Goal: Information Seeking & Learning: Learn about a topic

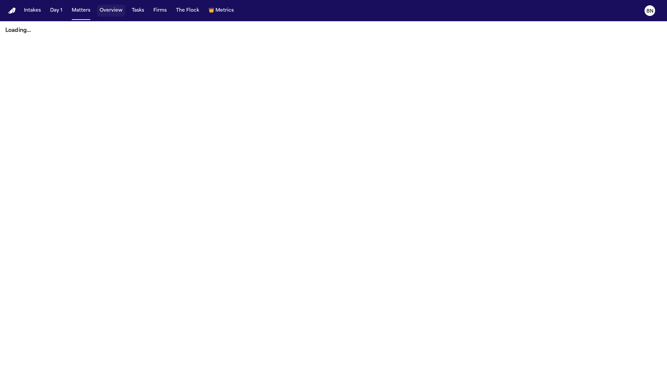
click at [106, 14] on button "Overview" at bounding box center [111, 11] width 28 height 12
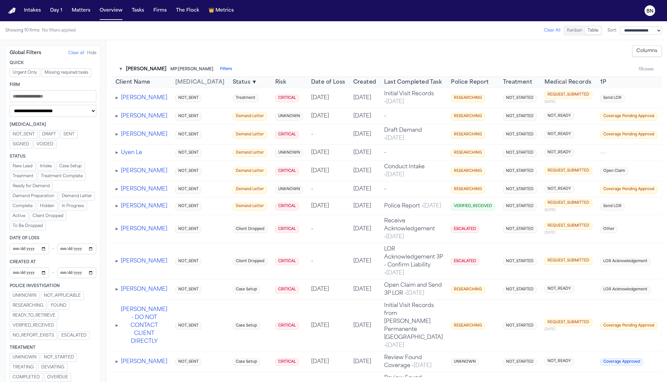
click at [88, 117] on div "**********" at bounding box center [52, 372] width 95 height 655
click at [87, 113] on select "**********" at bounding box center [53, 111] width 87 height 12
select select "**********"
click at [10, 106] on select "**********" at bounding box center [53, 111] width 87 height 12
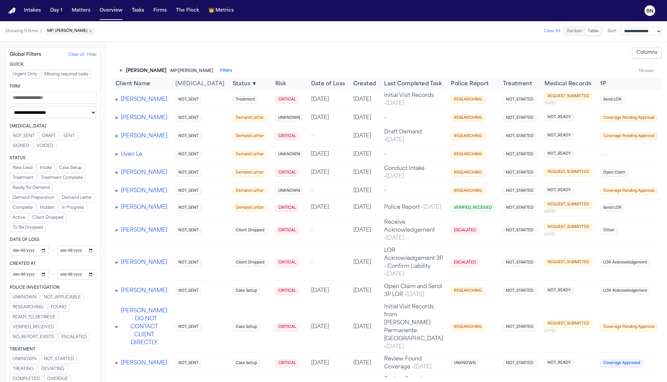
click at [121, 70] on button "▾" at bounding box center [121, 71] width 2 height 7
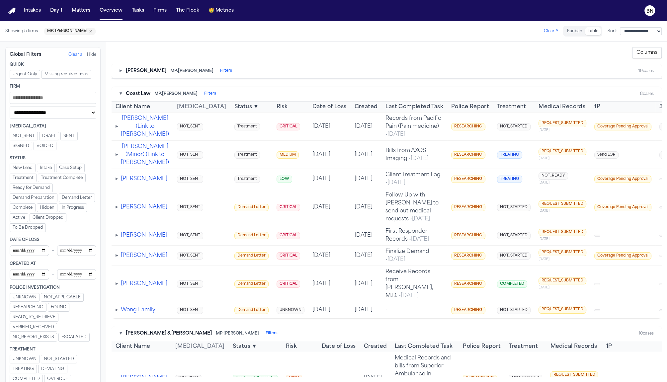
click at [121, 93] on button "▾" at bounding box center [121, 94] width 2 height 7
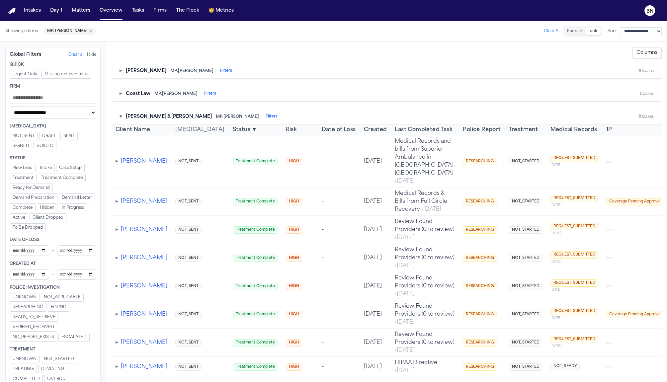
click at [121, 114] on button "▾" at bounding box center [121, 117] width 2 height 7
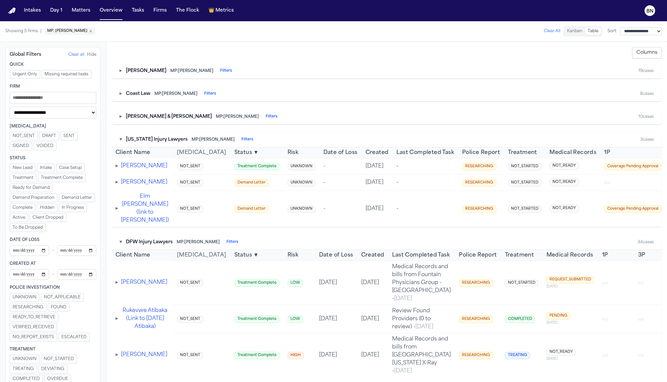
click at [120, 140] on button "▾" at bounding box center [121, 139] width 2 height 7
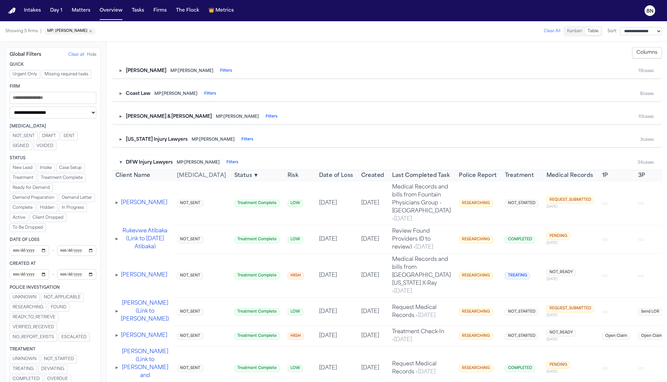
scroll to position [37, 0]
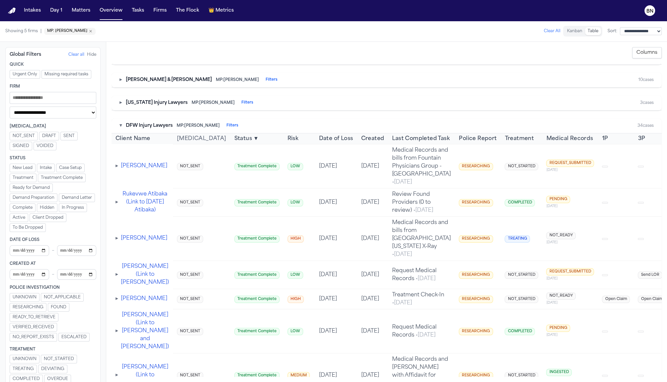
click at [121, 124] on button "▾" at bounding box center [121, 126] width 2 height 7
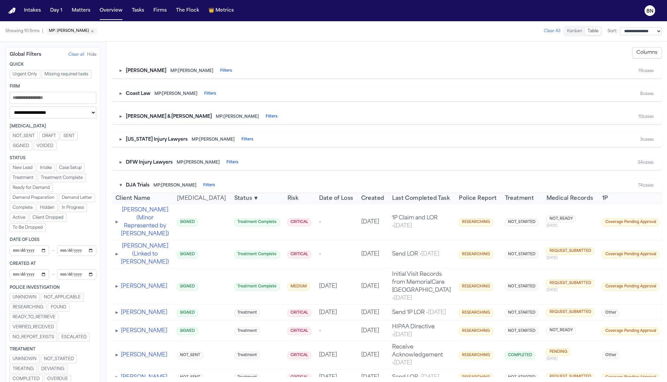
click at [120, 188] on button "▾" at bounding box center [121, 185] width 2 height 7
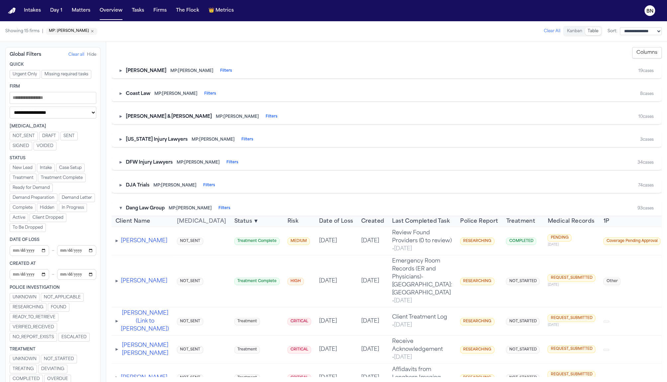
click at [121, 206] on button "▾" at bounding box center [121, 208] width 2 height 7
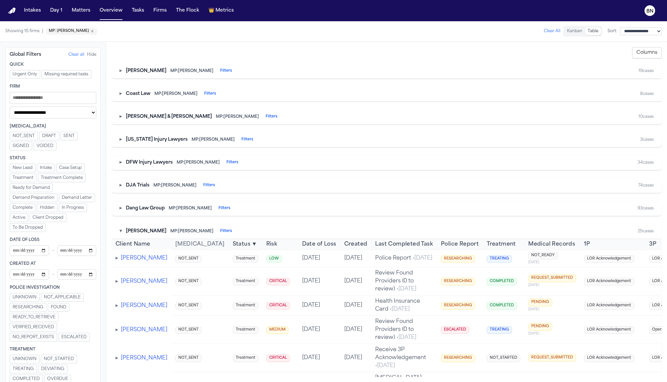
click at [120, 228] on button "▾" at bounding box center [121, 231] width 2 height 7
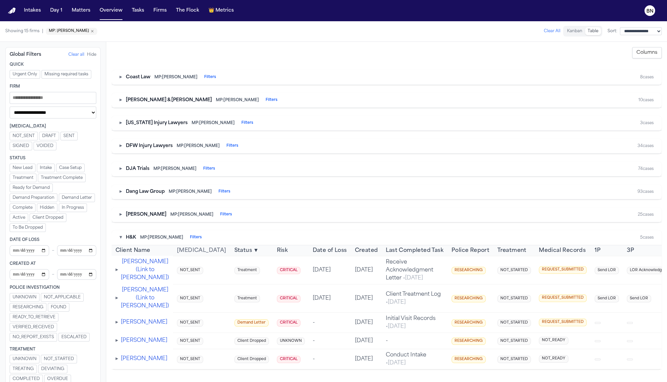
click at [120, 239] on button "▾" at bounding box center [121, 237] width 2 height 7
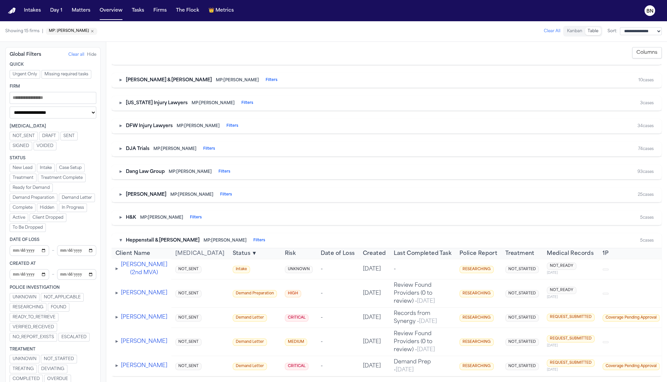
click at [121, 239] on button "▾" at bounding box center [121, 240] width 2 height 7
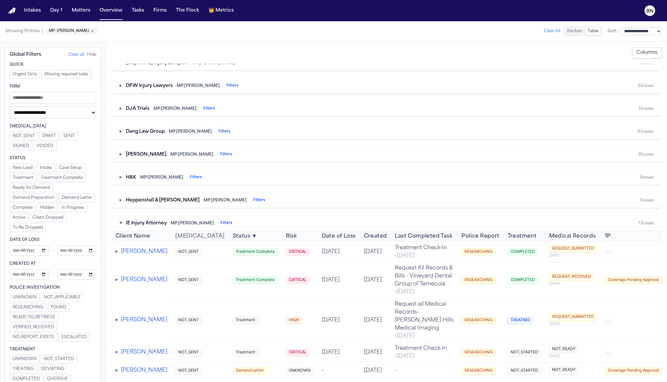
scroll to position [76, 0]
click at [120, 220] on button "▾" at bounding box center [121, 223] width 2 height 7
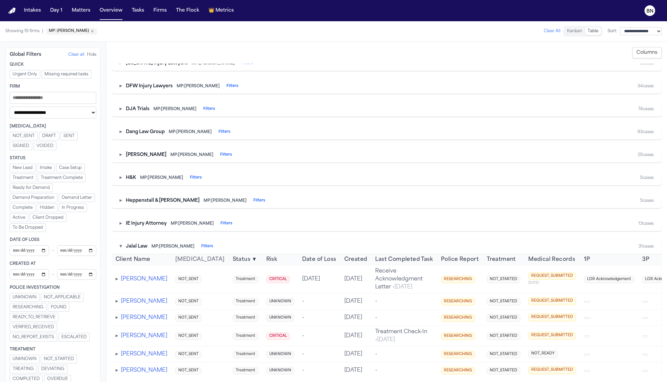
click at [648, 48] on button "Columns" at bounding box center [647, 52] width 30 height 11
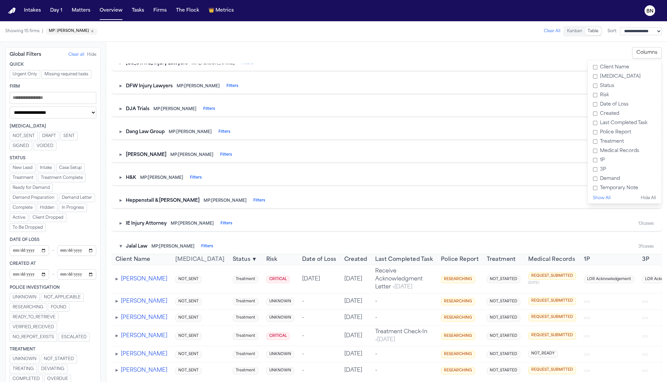
click at [602, 103] on label "Date of Loss" at bounding box center [624, 104] width 68 height 9
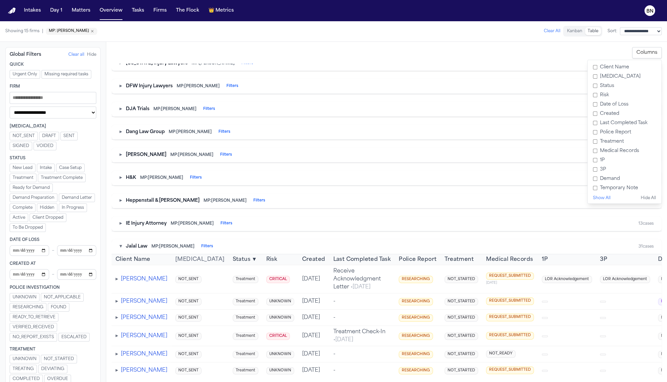
click at [602, 111] on label "Created" at bounding box center [624, 113] width 68 height 9
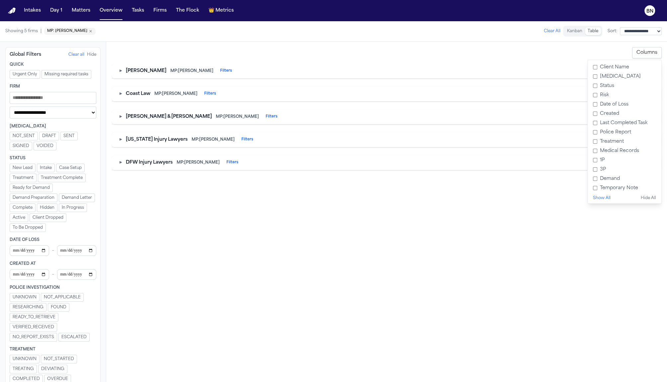
scroll to position [0, 0]
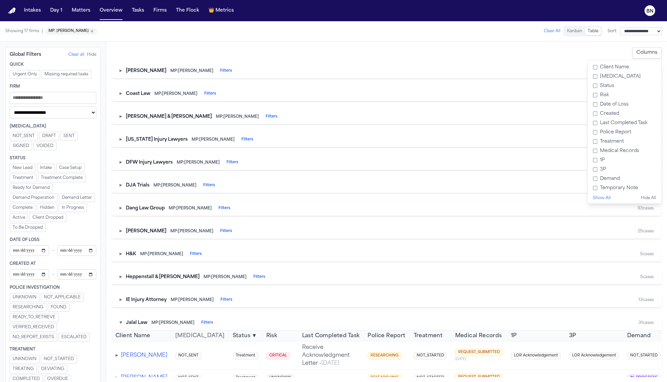
click at [122, 70] on div "▸ Albert Le MP: Michelle Landazabal Filters" at bounding box center [176, 71] width 113 height 7
click at [119, 71] on div "▸ Albert Le MP: Michelle Landazabal Filters 19 cases" at bounding box center [387, 71] width 550 height 15
click at [120, 72] on button "▸" at bounding box center [121, 71] width 2 height 7
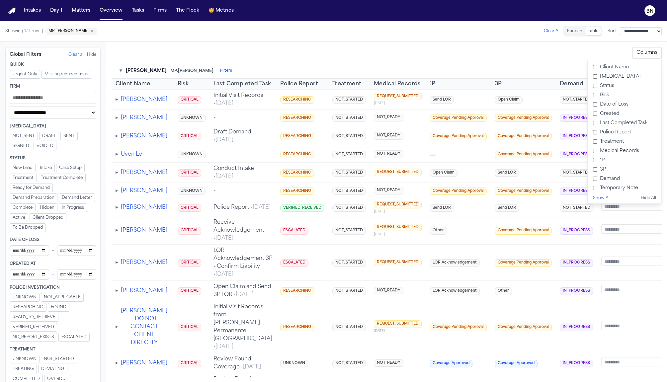
scroll to position [0, 80]
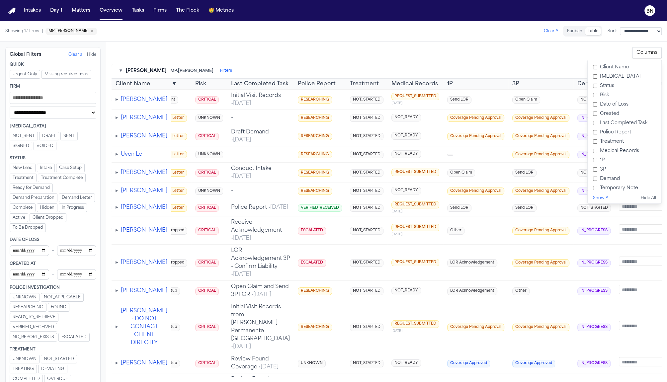
click at [514, 56] on div "**********" at bounding box center [387, 52] width 550 height 11
click at [650, 53] on button "Columns" at bounding box center [647, 52] width 30 height 11
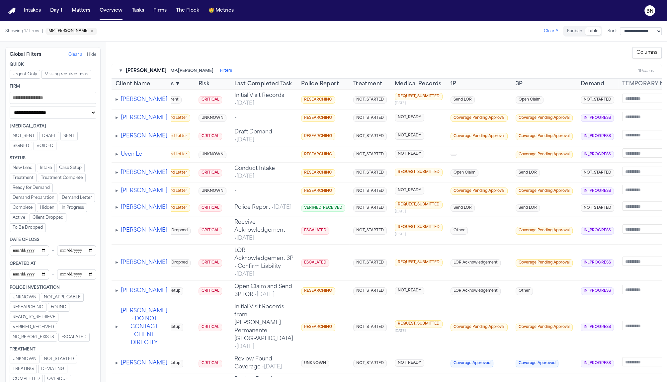
scroll to position [0, 0]
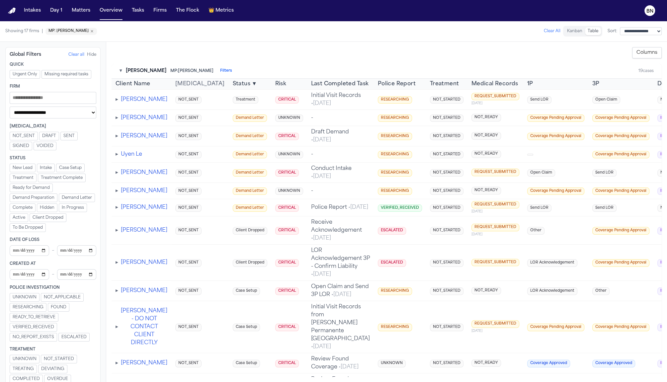
click at [307, 142] on td "Draft Demand • Jul 25, 2025" at bounding box center [340, 136] width 67 height 20
click at [646, 56] on button "Columns" at bounding box center [647, 52] width 30 height 11
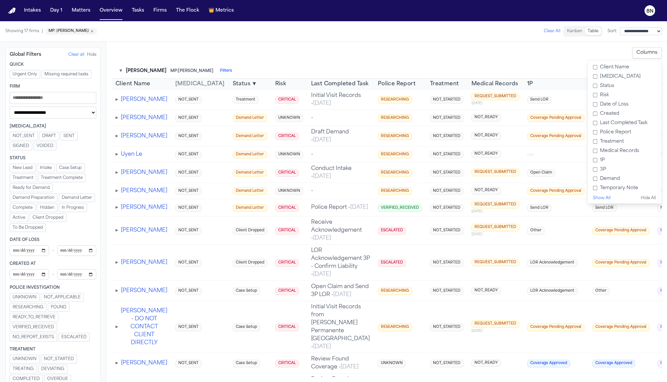
click at [602, 124] on label "Last Completed Task" at bounding box center [624, 123] width 68 height 9
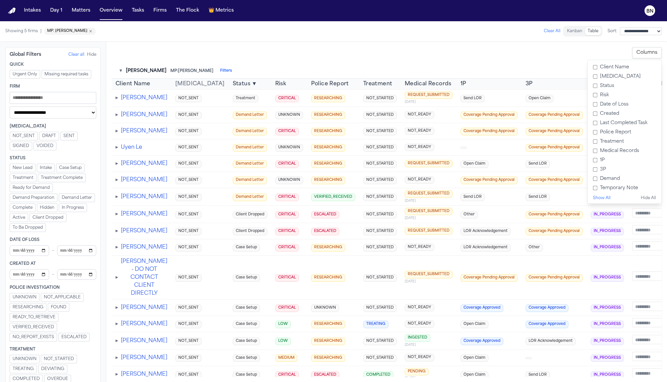
click at [271, 223] on td "CRITICAL" at bounding box center [289, 215] width 36 height 18
click at [118, 217] on span "▸" at bounding box center [117, 213] width 3 height 5
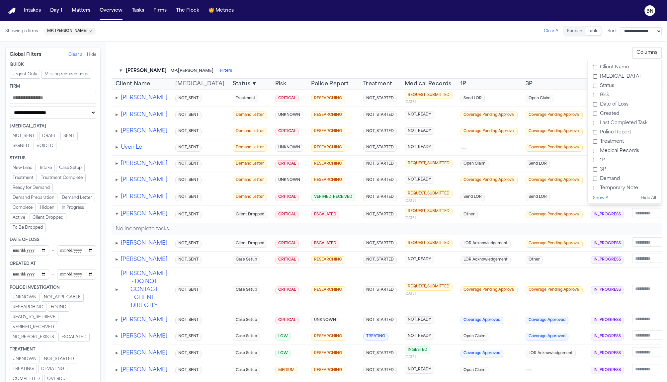
click at [118, 217] on span "▾" at bounding box center [117, 213] width 3 height 5
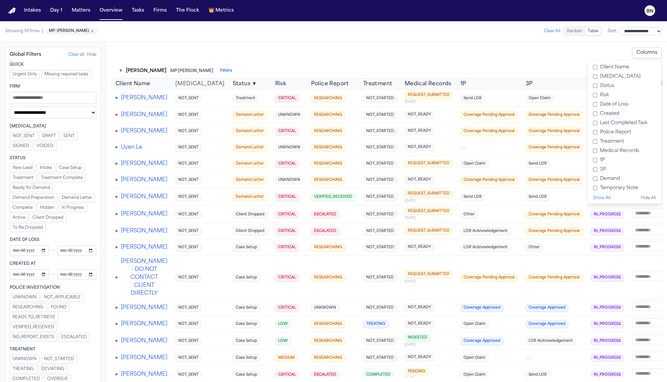
click at [257, 45] on div "**********" at bounding box center [386, 212] width 561 height 340
click at [255, 44] on div "**********" at bounding box center [386, 212] width 561 height 340
click at [456, 206] on td "Send LOR" at bounding box center [488, 197] width 65 height 18
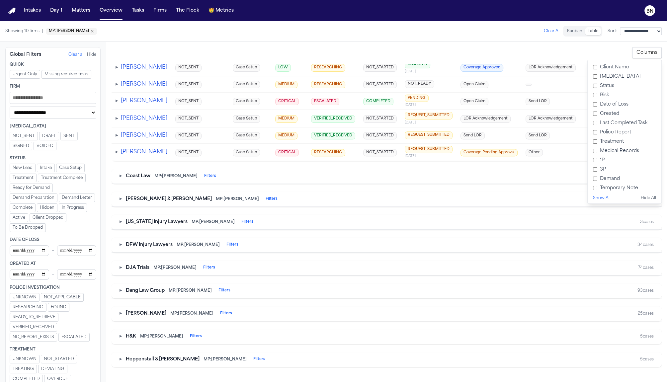
scroll to position [324, 0]
click at [363, 105] on span "COMPLETED" at bounding box center [378, 102] width 30 height 8
click at [313, 93] on td "ESCALATED" at bounding box center [333, 101] width 52 height 18
click at [133, 99] on button "[PERSON_NAME]" at bounding box center [144, 101] width 46 height 8
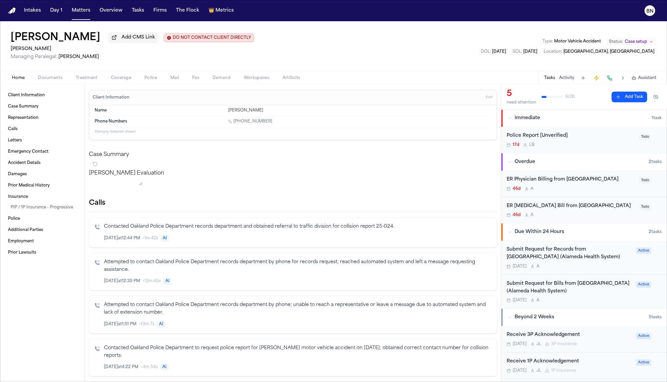
select select "**********"
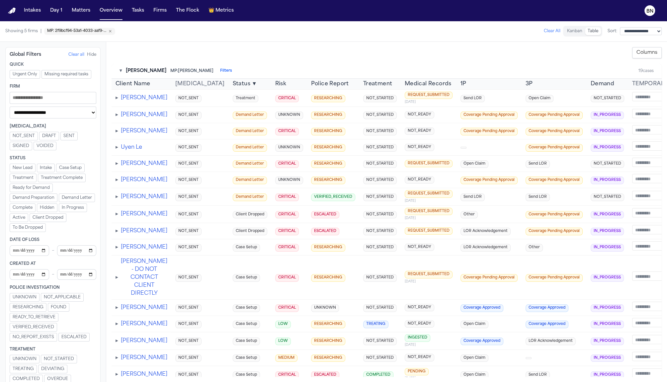
click at [271, 43] on div "**********" at bounding box center [386, 212] width 561 height 340
click at [118, 98] on span "▸" at bounding box center [117, 97] width 3 height 5
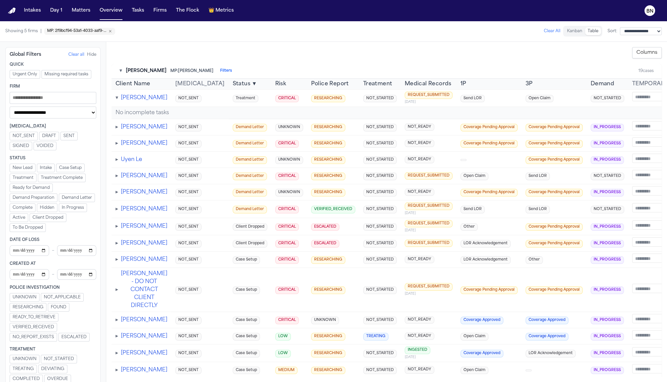
click at [118, 98] on span "▾" at bounding box center [117, 97] width 3 height 5
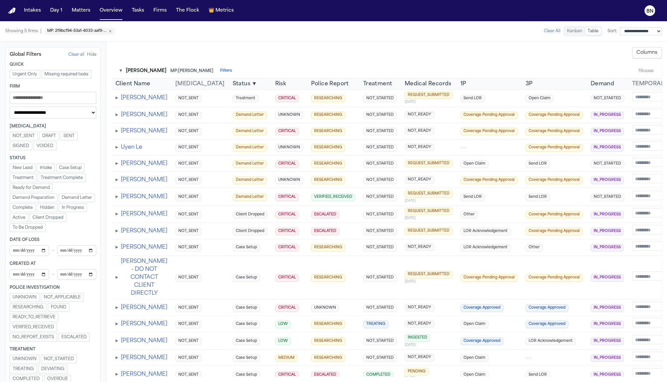
click at [118, 118] on span "▸" at bounding box center [117, 114] width 3 height 5
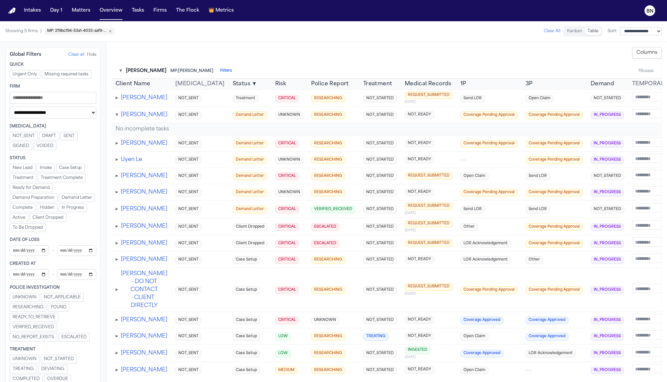
click at [118, 118] on span "▾" at bounding box center [117, 114] width 3 height 5
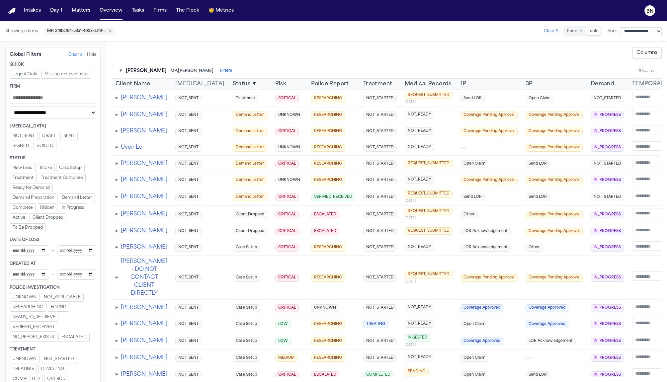
click at [118, 134] on span "▸" at bounding box center [117, 130] width 3 height 5
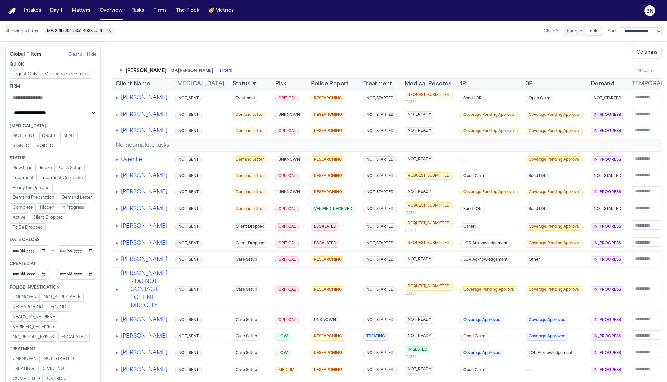
click at [118, 134] on span "▾" at bounding box center [117, 130] width 3 height 5
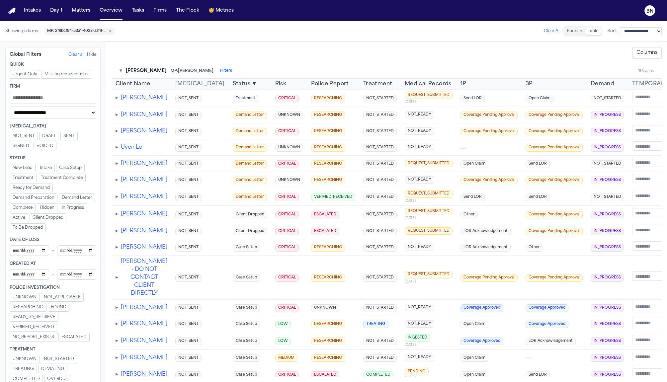
click at [639, 51] on button "Columns" at bounding box center [647, 52] width 30 height 11
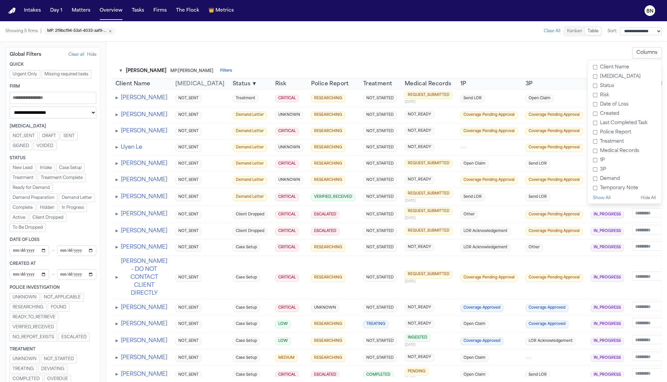
click at [399, 43] on div "**********" at bounding box center [386, 212] width 561 height 340
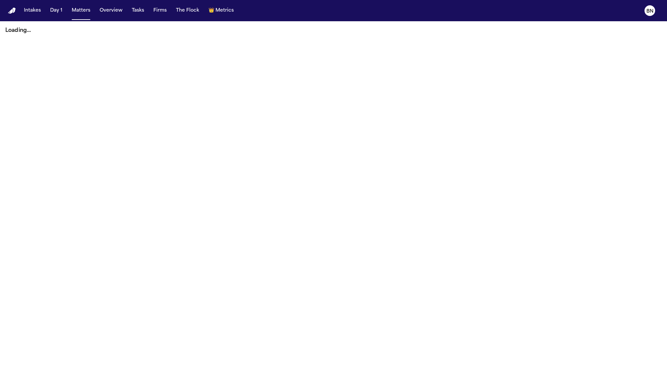
select select "**********"
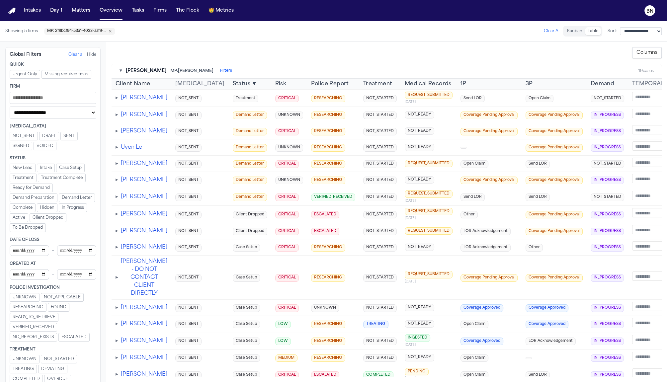
click at [565, 31] on button "Kanban" at bounding box center [574, 31] width 21 height 8
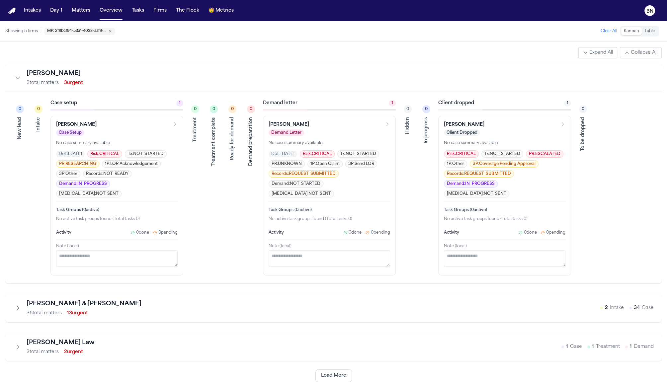
click at [645, 31] on button "Table" at bounding box center [650, 31] width 16 height 8
select select "**********"
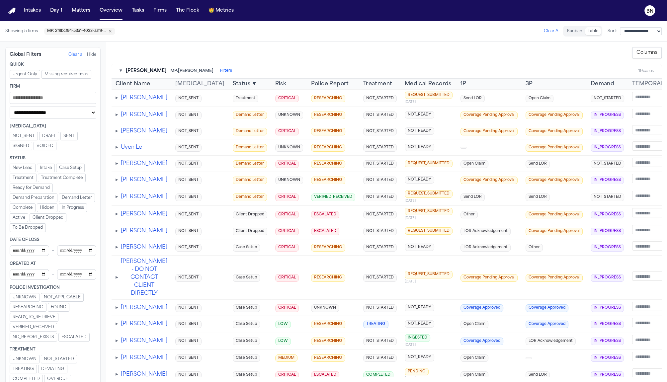
click at [460, 99] on span "Send LOR" at bounding box center [472, 99] width 24 height 8
click at [407, 97] on span "REQUEST_SUBMITTED" at bounding box center [429, 96] width 48 height 8
click at [405, 87] on span "Medical Records" at bounding box center [428, 84] width 47 height 8
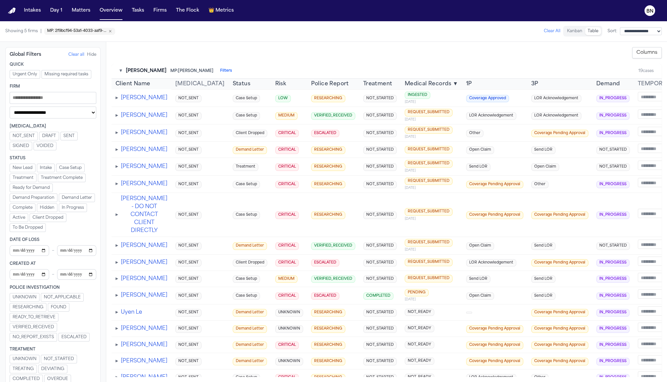
click at [405, 85] on span "Medical Records" at bounding box center [428, 84] width 47 height 8
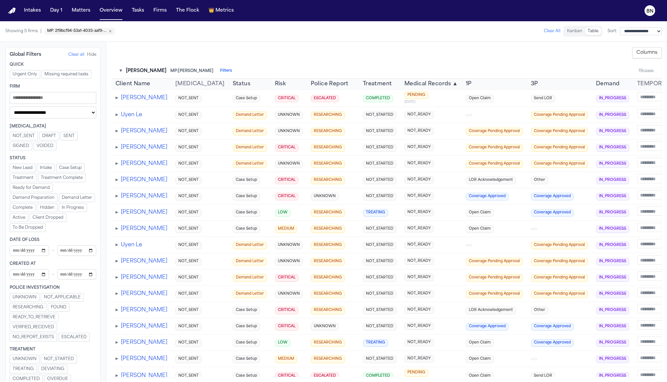
click at [395, 67] on div "▾ Albert Le MP: Michelle Landazabal Filters 19 cases" at bounding box center [387, 71] width 550 height 15
click at [404, 80] on span "Medical Records" at bounding box center [427, 84] width 47 height 8
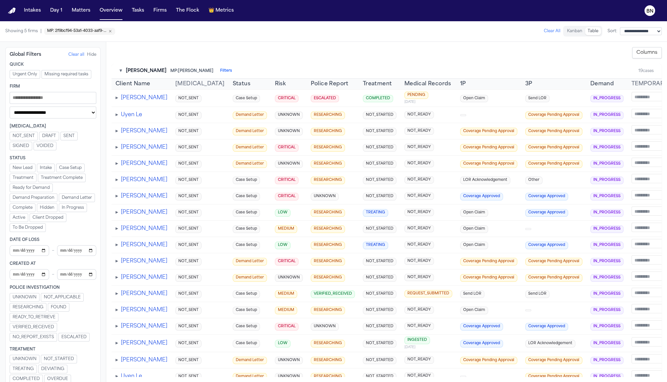
click at [404, 83] on span "Medical Records" at bounding box center [427, 84] width 47 height 8
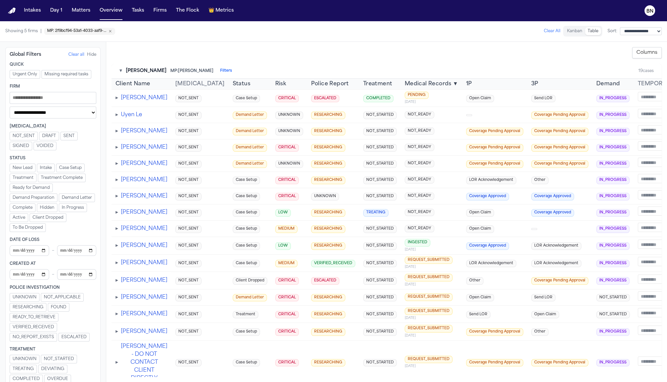
click at [405, 82] on span "Medical Records" at bounding box center [428, 84] width 47 height 8
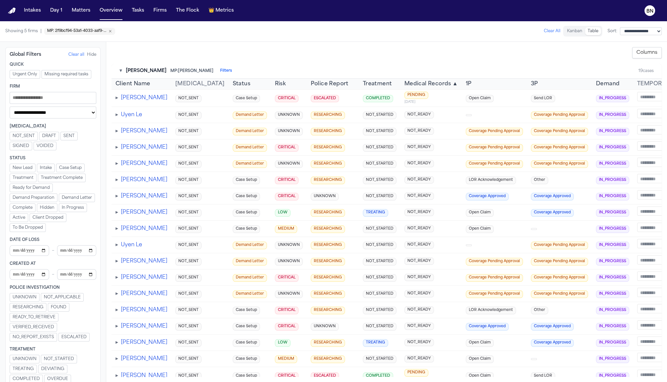
click at [404, 82] on span "Medical Records" at bounding box center [427, 84] width 47 height 8
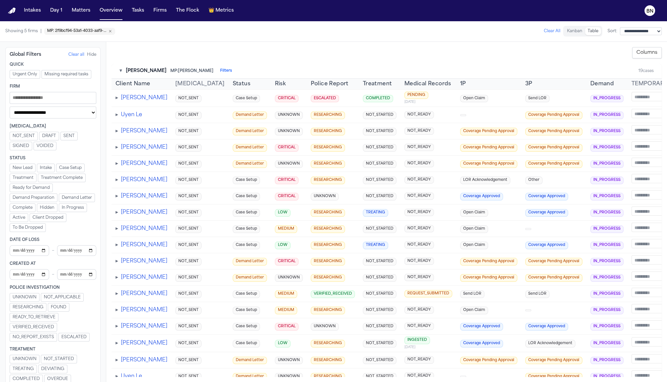
click at [646, 55] on button "Columns" at bounding box center [647, 52] width 30 height 11
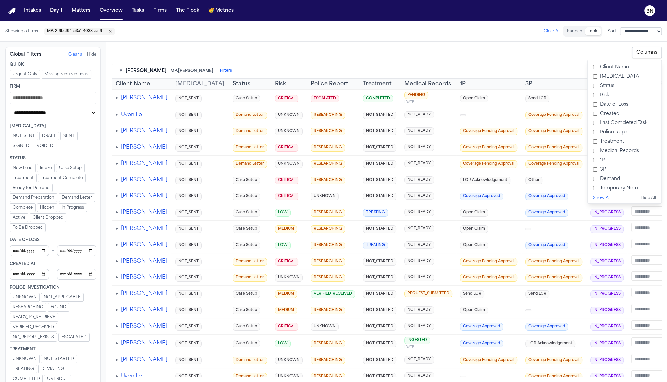
click at [328, 74] on div "▾ Albert Le MP: Michelle Landazabal Filters 19 cases" at bounding box center [387, 71] width 550 height 15
click at [648, 52] on button "Columns" at bounding box center [647, 52] width 30 height 11
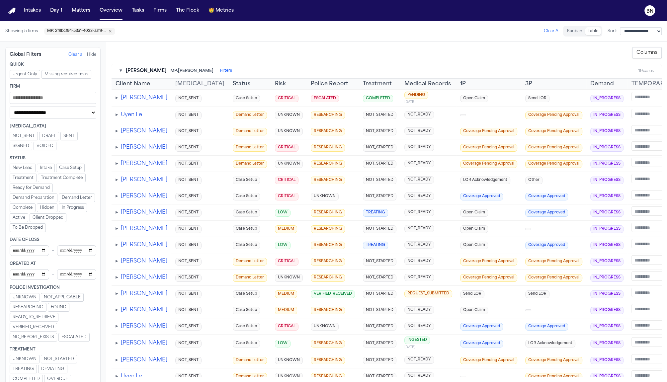
click at [233, 84] on span "Status" at bounding box center [242, 84] width 18 height 8
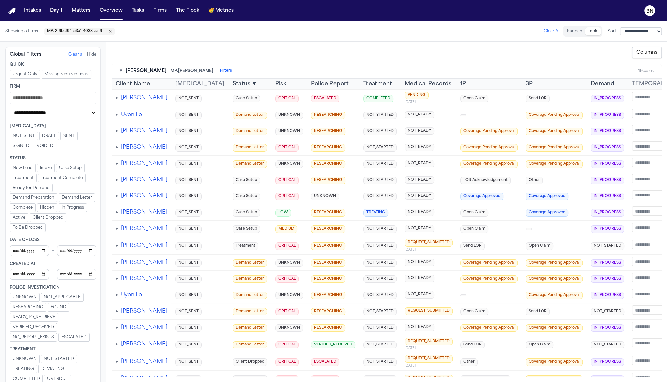
click at [233, 82] on span "Status" at bounding box center [242, 84] width 18 height 8
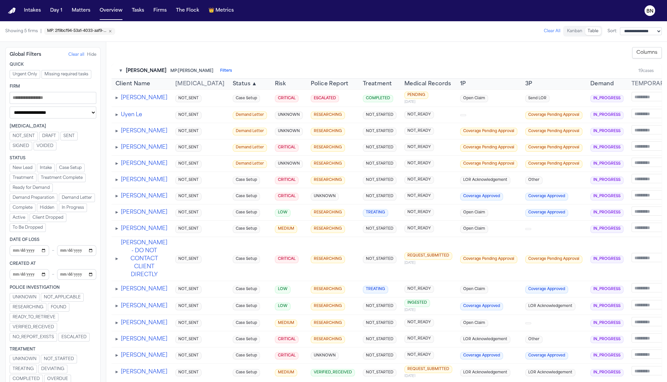
click at [233, 82] on span "Status" at bounding box center [242, 84] width 18 height 8
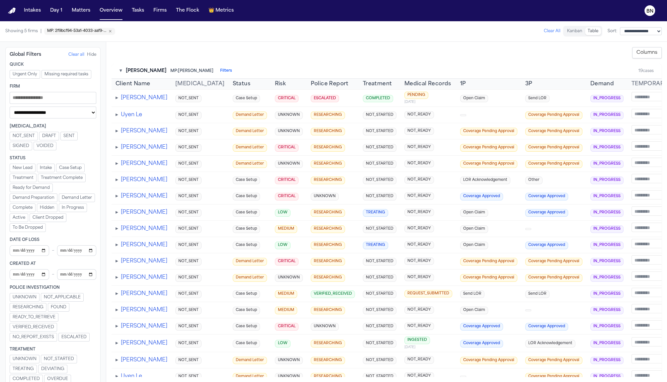
click at [275, 81] on span "Risk" at bounding box center [280, 84] width 11 height 8
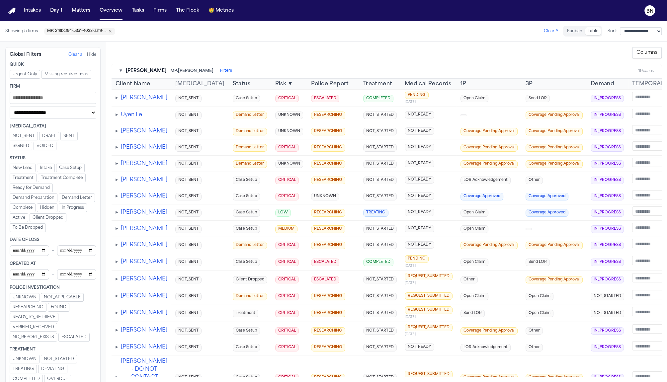
click at [275, 81] on span "Risk" at bounding box center [280, 84] width 11 height 8
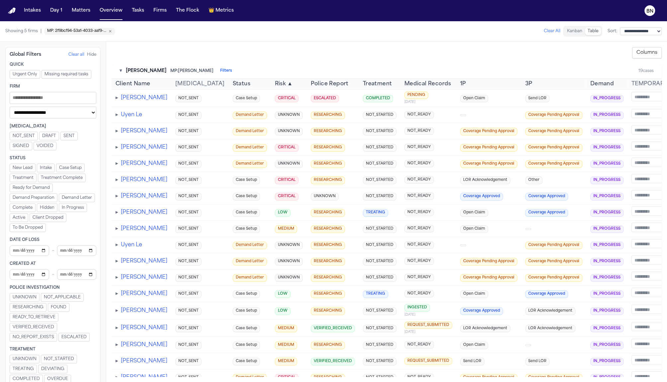
click at [456, 108] on td at bounding box center [488, 115] width 65 height 16
click at [460, 115] on span at bounding box center [463, 115] width 6 height 2
click at [456, 110] on td at bounding box center [488, 115] width 65 height 16
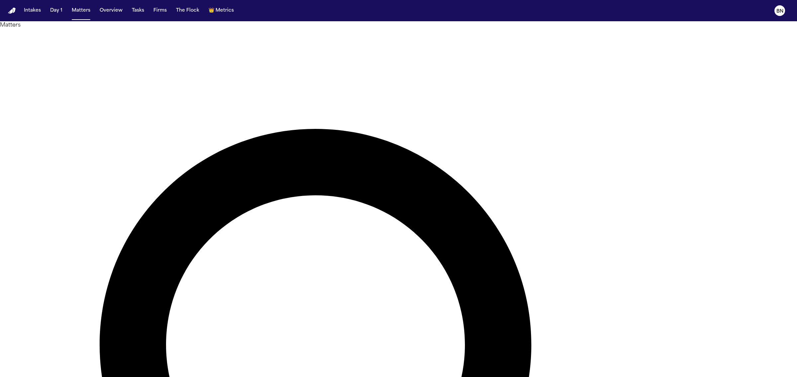
type input "********"
click at [152, 17] on nav "Intakes Day 1 Matters Overview Tasks Firms The Flock 👑 Metrics BN" at bounding box center [398, 10] width 797 height 21
click at [155, 15] on button "Firms" at bounding box center [160, 11] width 19 height 12
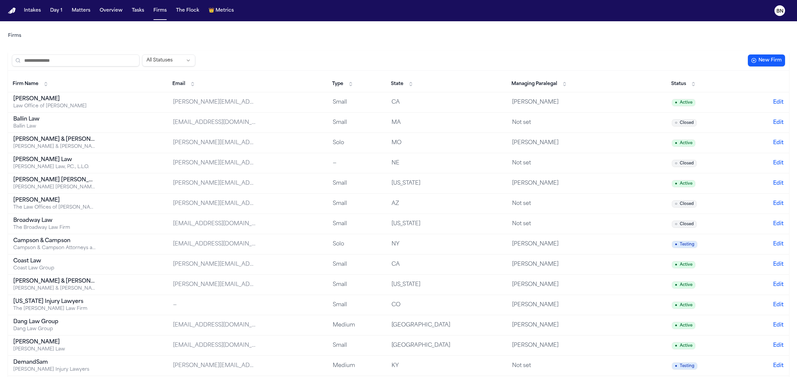
click at [102, 61] on input "search" at bounding box center [75, 60] width 127 height 12
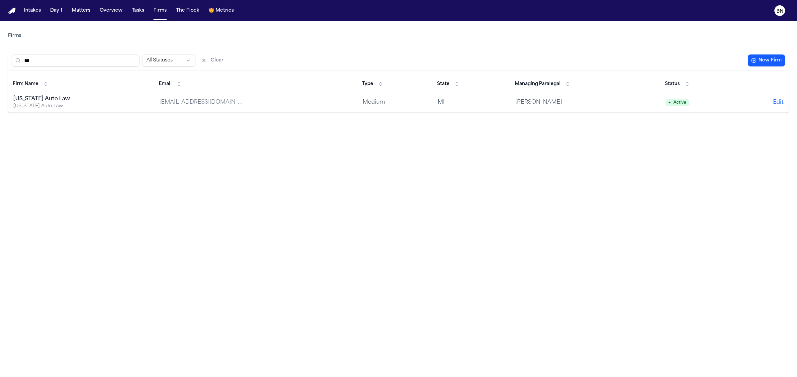
type input "***"
click at [99, 107] on td "[US_STATE] Auto Law [US_STATE] Auto Law" at bounding box center [81, 102] width 146 height 20
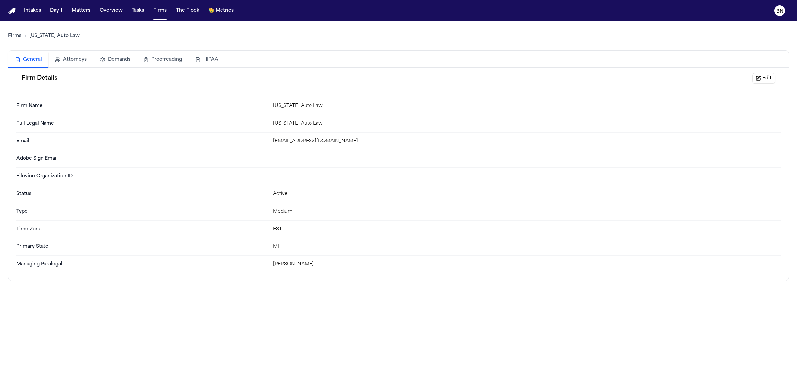
click at [83, 62] on button "Attorneys" at bounding box center [70, 59] width 45 height 15
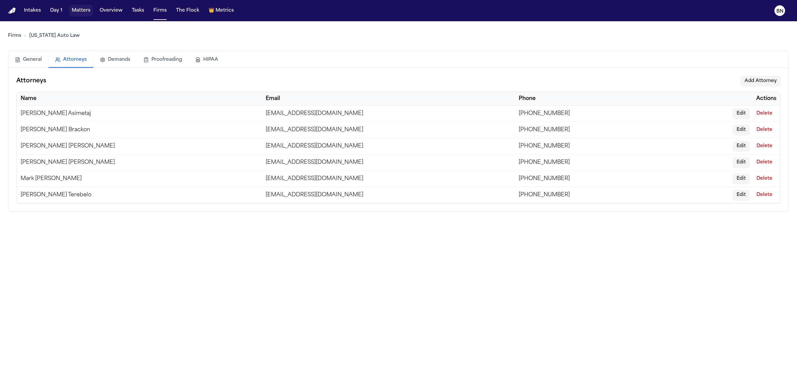
click at [77, 13] on button "Matters" at bounding box center [81, 11] width 24 height 12
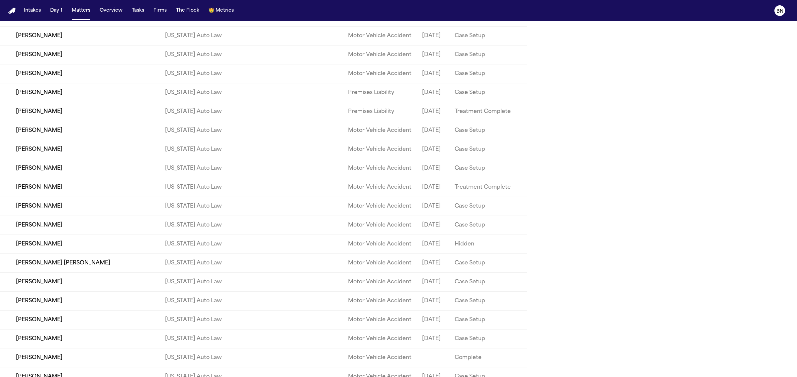
scroll to position [1111, 0]
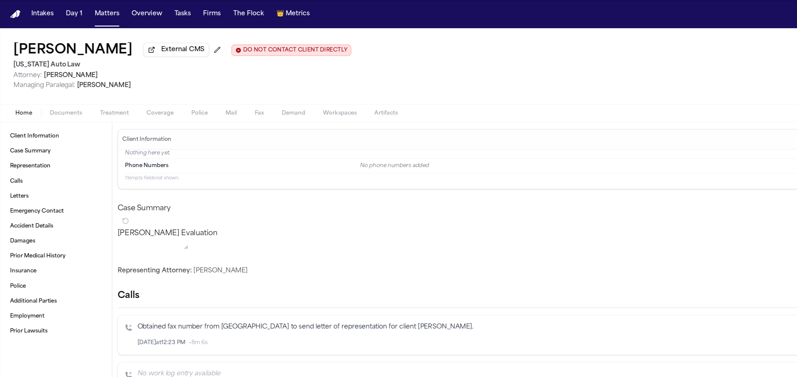
click at [121, 15] on button "Overview" at bounding box center [111, 11] width 28 height 12
select select "**********"
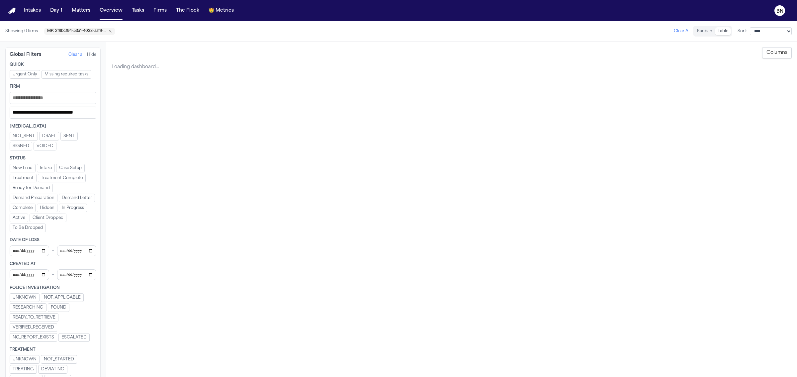
select select "**********"
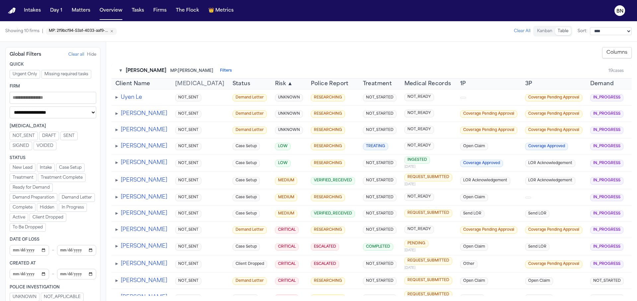
click at [54, 137] on span "DRAFT" at bounding box center [49, 135] width 14 height 5
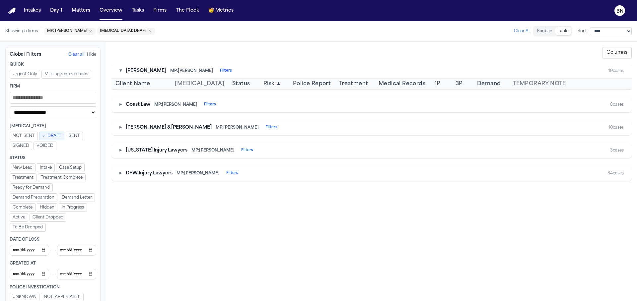
click at [77, 137] on span "SENT" at bounding box center [74, 135] width 11 height 5
click at [77, 137] on span "SENT" at bounding box center [79, 135] width 11 height 5
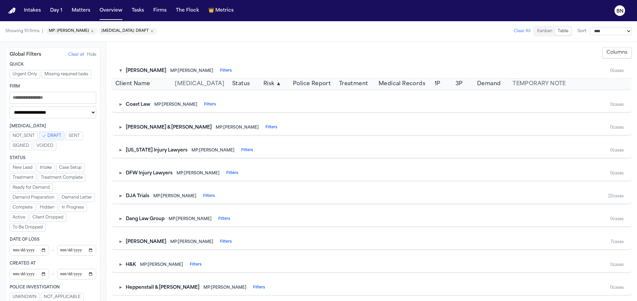
click at [57, 137] on span "DRAFT" at bounding box center [54, 135] width 14 height 5
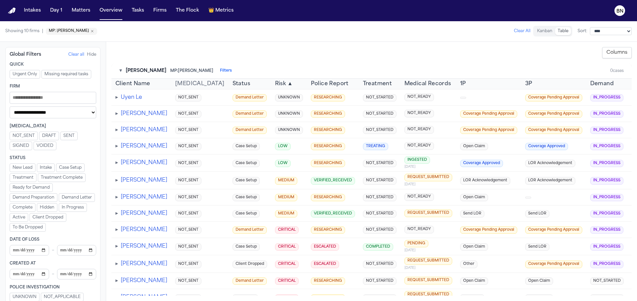
click at [34, 76] on span "Urgent Only" at bounding box center [25, 74] width 25 height 5
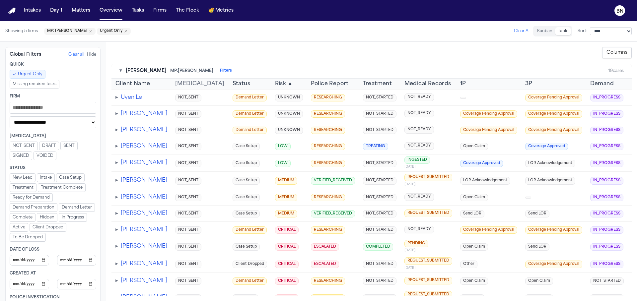
click at [93, 30] on icon "Remove MP: Michelle Landazabal" at bounding box center [91, 31] width 4 height 4
click at [73, 32] on icon "Remove Urgent Only" at bounding box center [73, 31] width 4 height 4
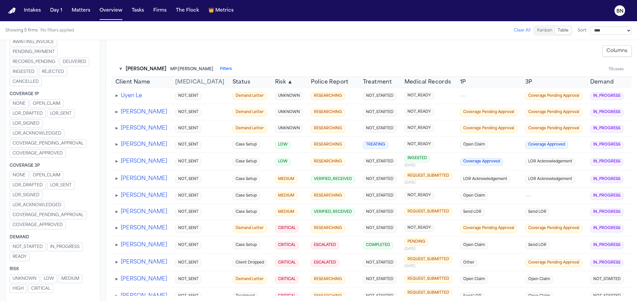
scroll to position [399, 0]
click at [49, 101] on span "OPEN_CLAIM" at bounding box center [47, 102] width 28 height 5
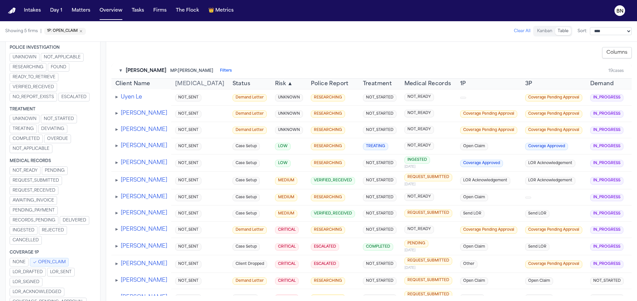
scroll to position [0, 0]
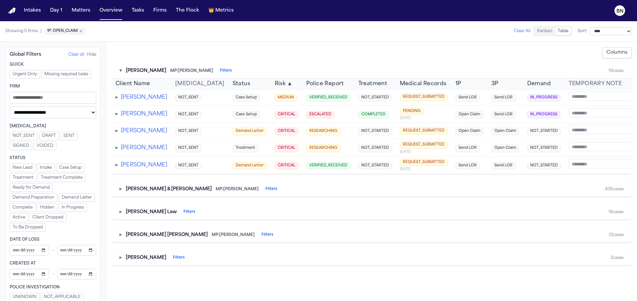
click at [58, 111] on select "**********" at bounding box center [53, 113] width 87 height 12
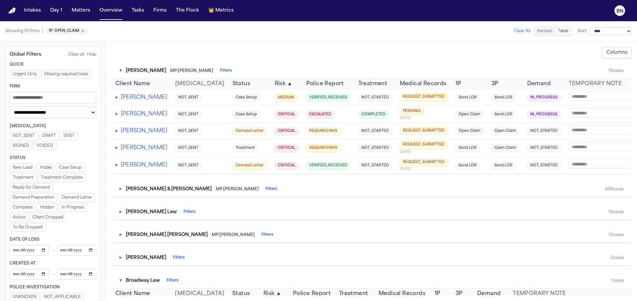
select select "**********"
click at [10, 107] on select "**********" at bounding box center [53, 113] width 87 height 12
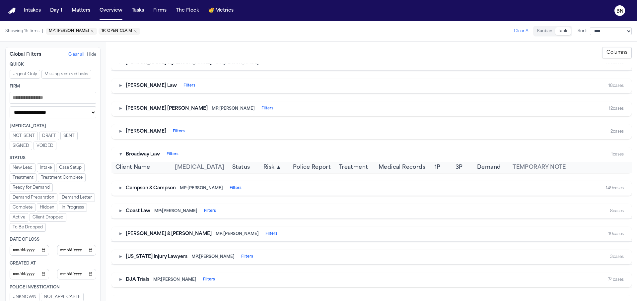
scroll to position [173, 0]
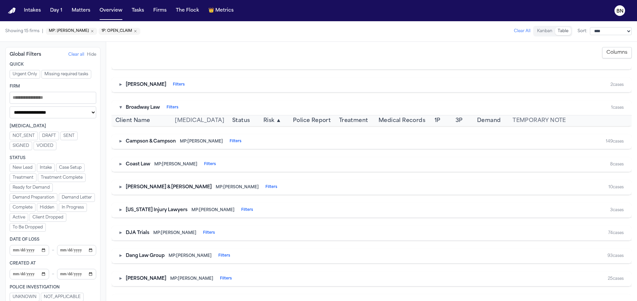
click at [124, 88] on div "▸ [PERSON_NAME] Filters" at bounding box center [152, 85] width 65 height 7
click at [122, 88] on button "▸" at bounding box center [121, 85] width 2 height 7
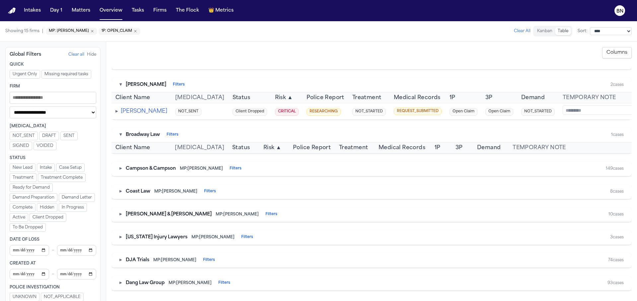
click at [122, 88] on button "▾" at bounding box center [121, 85] width 2 height 7
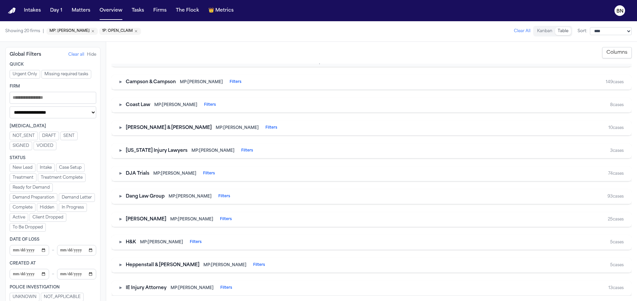
scroll to position [396, 0]
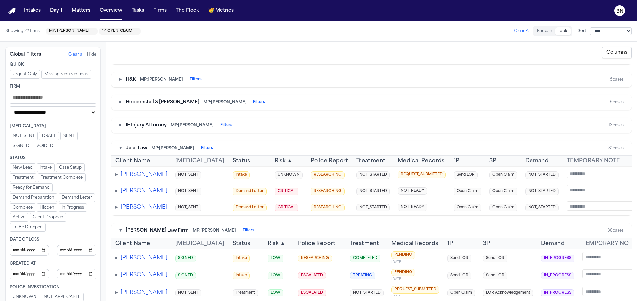
click at [168, 149] on div "▾ [PERSON_NAME] MP: [PERSON_NAME] Filters 19 cases Client Name [MEDICAL_DATA] S…" at bounding box center [372, 180] width 521 height 232
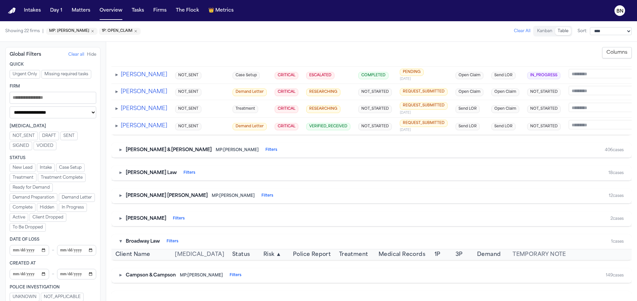
scroll to position [0, 0]
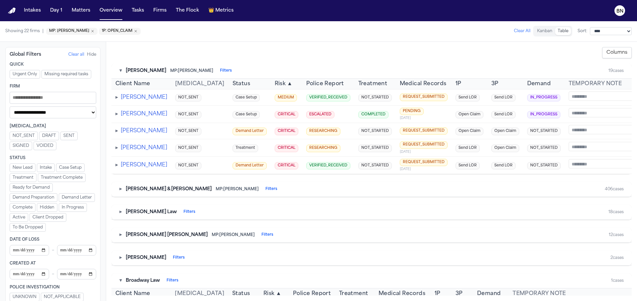
click at [116, 99] on span "▸" at bounding box center [117, 97] width 3 height 5
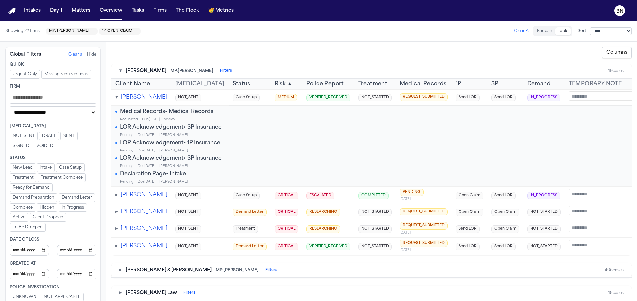
click at [123, 110] on span "Medical Records • Medical Records" at bounding box center [166, 112] width 93 height 8
click at [114, 110] on td "Medical Records • Medical Records Requested Due [DATE] [PERSON_NAME] Acknowledg…" at bounding box center [170, 146] width 117 height 81
click at [116, 111] on span at bounding box center [117, 112] width 2 height 2
click at [118, 98] on span "▾" at bounding box center [117, 97] width 3 height 5
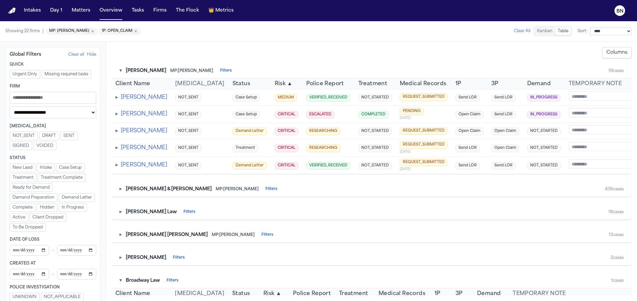
click at [302, 104] on td "VERIFIED_RECEIVED" at bounding box center [328, 97] width 52 height 16
click at [306, 102] on span "VERIFIED_RECEIVED" at bounding box center [328, 98] width 44 height 8
click at [214, 44] on div "**********" at bounding box center [371, 172] width 531 height 260
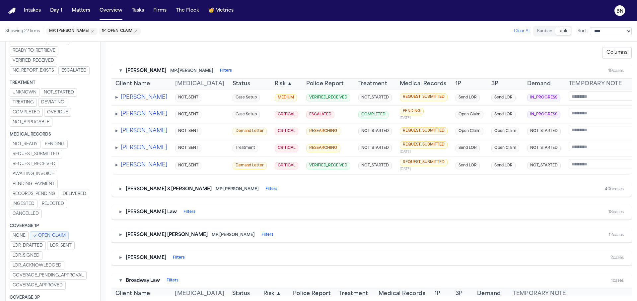
scroll to position [222, 0]
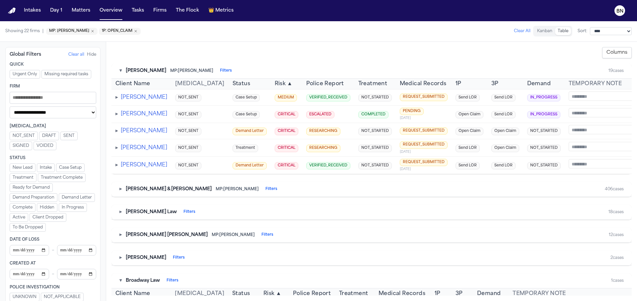
select select "**********"
click at [65, 110] on select "**********" at bounding box center [53, 113] width 87 height 12
select select "Managing paralegal"
click at [10, 107] on select "**********" at bounding box center [53, 113] width 87 height 12
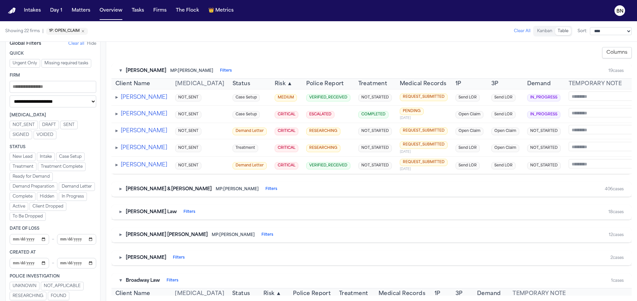
scroll to position [12, 0]
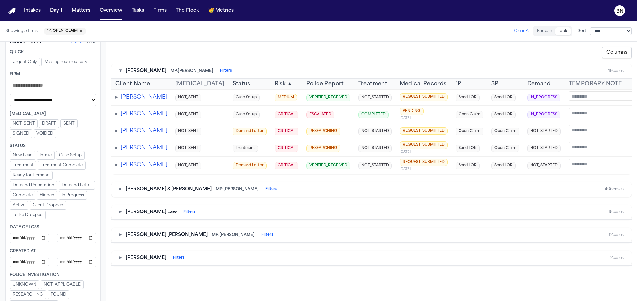
click at [614, 58] on div "**********" at bounding box center [372, 171] width 521 height 249
click at [614, 55] on button "Columns" at bounding box center [618, 52] width 30 height 11
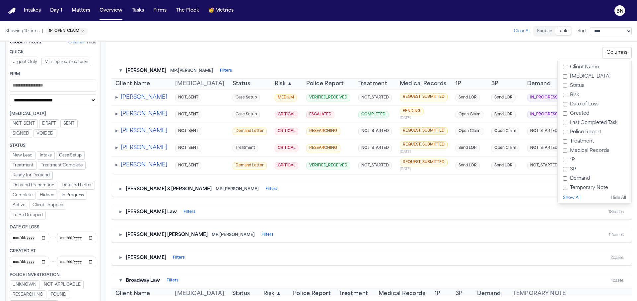
click at [593, 135] on label "Police Report" at bounding box center [595, 132] width 68 height 9
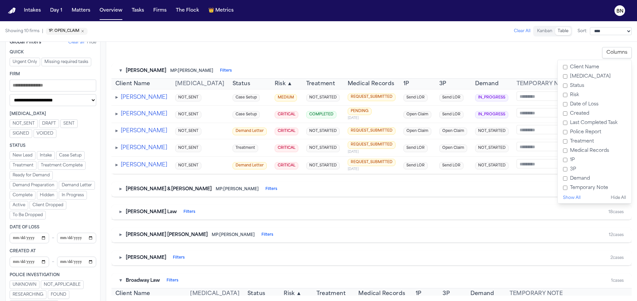
click at [573, 161] on label "1P" at bounding box center [595, 160] width 68 height 9
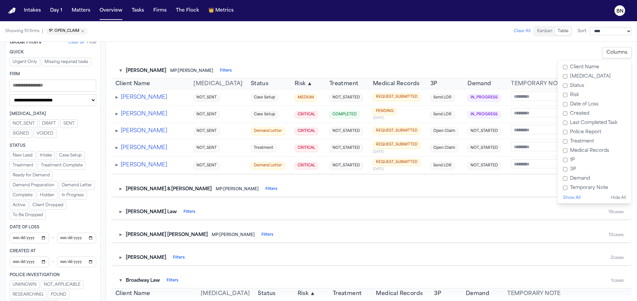
click at [573, 168] on label "3P" at bounding box center [595, 169] width 68 height 9
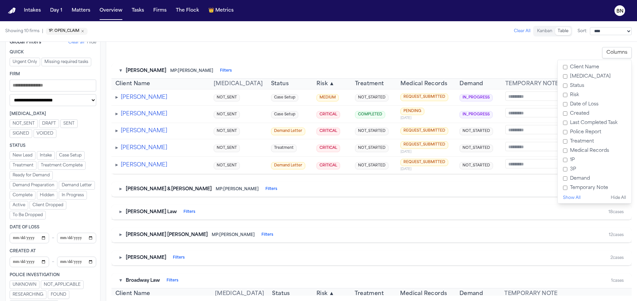
click at [574, 176] on label "Demand" at bounding box center [595, 178] width 68 height 9
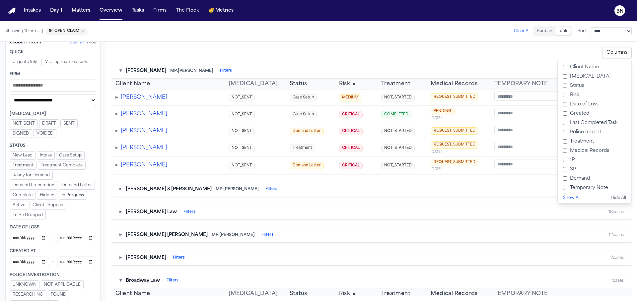
click at [576, 192] on label "Temporary Note" at bounding box center [595, 188] width 68 height 9
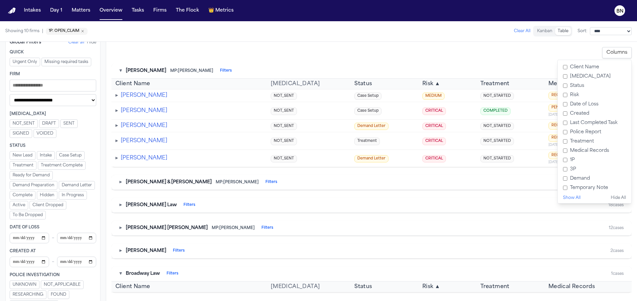
click at [584, 189] on label "Temporary Note" at bounding box center [595, 188] width 68 height 9
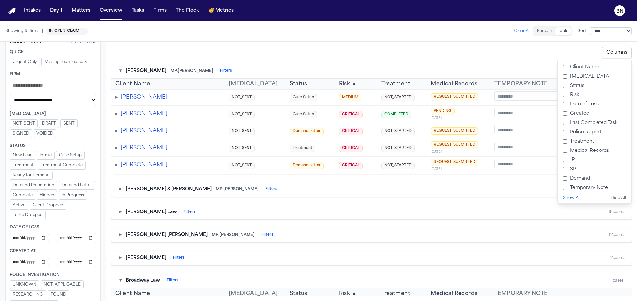
click at [576, 79] on label "[MEDICAL_DATA]" at bounding box center [595, 76] width 68 height 9
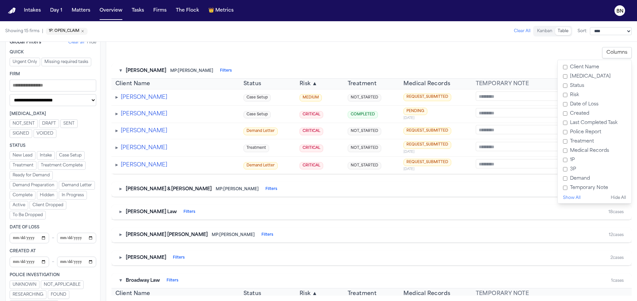
click at [390, 68] on div "▾ [PERSON_NAME] MP: [PERSON_NAME] Filters 19 cases" at bounding box center [372, 71] width 521 height 15
click at [403, 50] on div "**********" at bounding box center [372, 52] width 521 height 11
click at [444, 101] on td "REQUEST_SUBMITTED" at bounding box center [436, 97] width 72 height 16
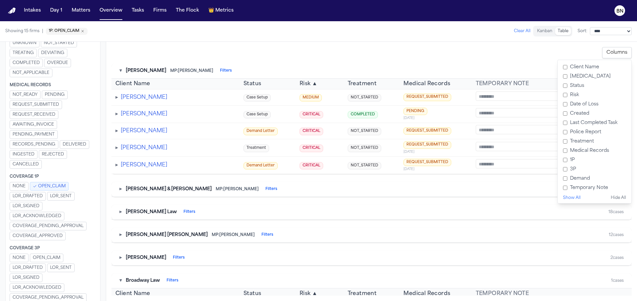
scroll to position [306, 0]
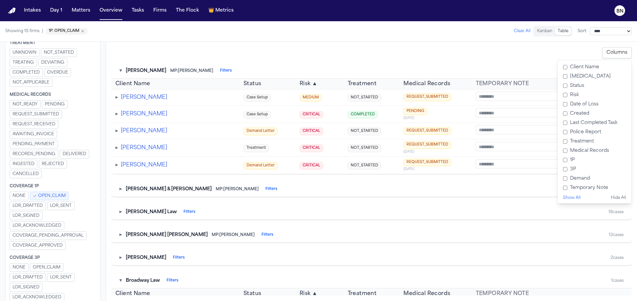
click at [52, 104] on span "PENDING" at bounding box center [55, 104] width 20 height 5
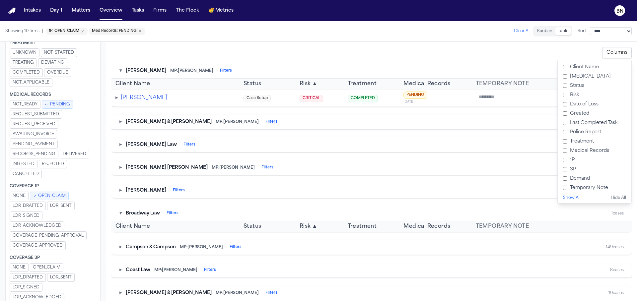
click at [122, 126] on div "▸ [PERSON_NAME] & [PERSON_NAME]: [PERSON_NAME] Filters 406 cases" at bounding box center [372, 122] width 521 height 15
click at [122, 122] on div "▸ [PERSON_NAME] & [PERSON_NAME]: [PERSON_NAME] Filters" at bounding box center [199, 122] width 158 height 7
click at [122, 123] on div "▸ [PERSON_NAME] & [PERSON_NAME]: [PERSON_NAME] Filters" at bounding box center [199, 122] width 158 height 7
click at [121, 123] on button "▸" at bounding box center [121, 122] width 2 height 7
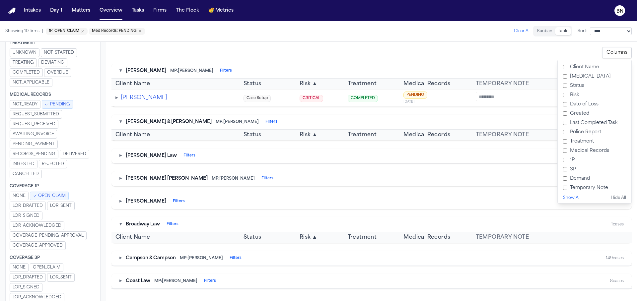
click at [121, 158] on button "▸" at bounding box center [121, 156] width 2 height 7
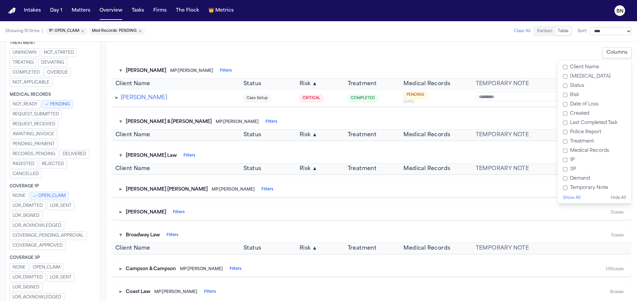
click at [426, 73] on div "▾ [PERSON_NAME] MP: [PERSON_NAME] Filters 19 cases" at bounding box center [372, 71] width 521 height 15
click at [614, 51] on button "Columns" at bounding box center [618, 52] width 30 height 11
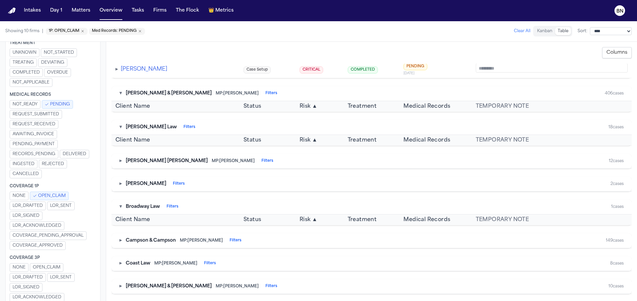
scroll to position [59, 0]
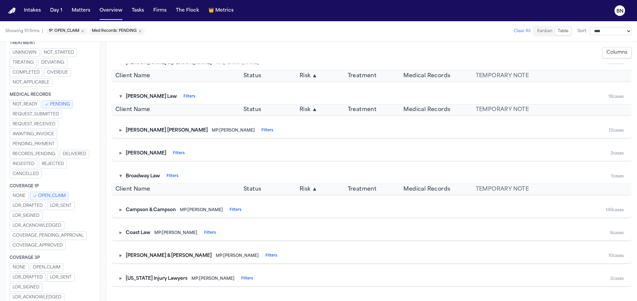
click at [120, 211] on button "▸" at bounding box center [121, 210] width 2 height 7
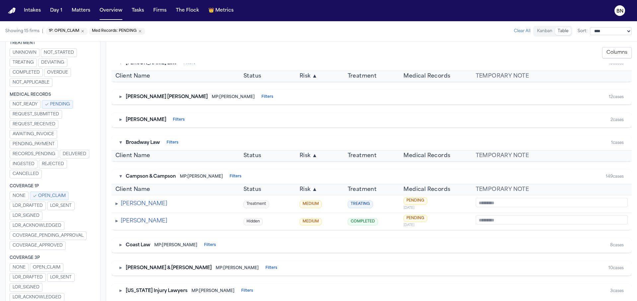
scroll to position [132, 0]
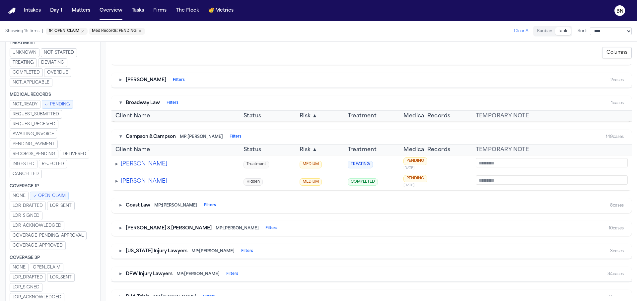
click at [119, 166] on div "▸ Luis Rivera Rivera" at bounding box center [176, 164] width 120 height 8
click at [118, 166] on span "▸" at bounding box center [117, 164] width 3 height 5
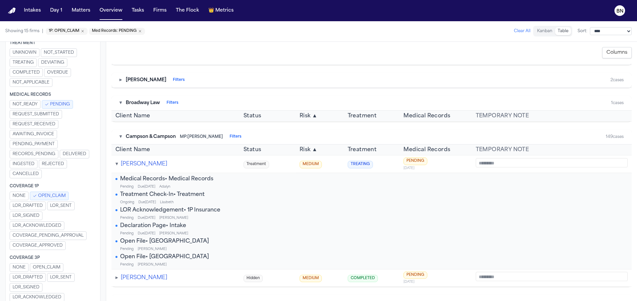
click at [139, 182] on span "Medical Records • Medical Records" at bounding box center [166, 179] width 93 height 8
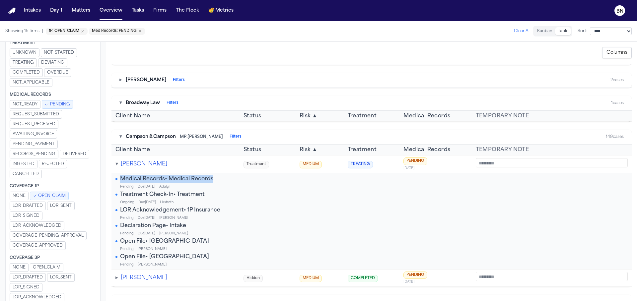
click at [139, 182] on span "Medical Records • Medical Records" at bounding box center [166, 179] width 93 height 8
click at [142, 186] on span "Due Aug 22, 2025" at bounding box center [147, 187] width 18 height 5
click at [143, 179] on span "Medical Records • Medical Records" at bounding box center [166, 179] width 93 height 8
click at [118, 164] on span "▾" at bounding box center [117, 164] width 3 height 5
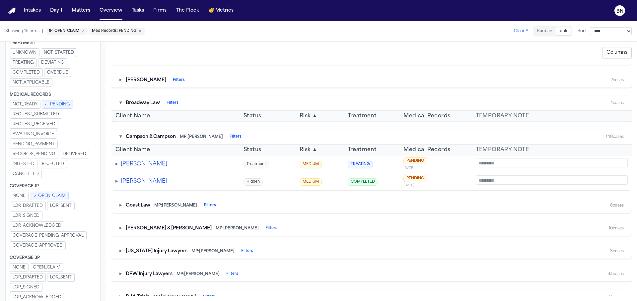
click at [118, 164] on span "▸" at bounding box center [117, 164] width 3 height 5
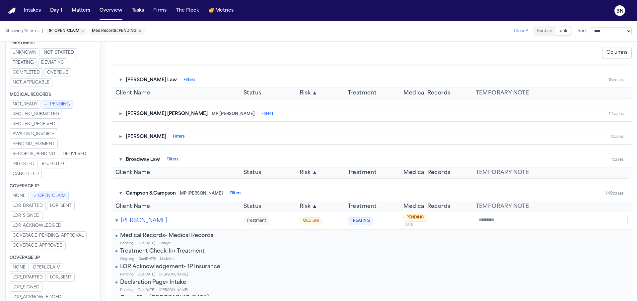
scroll to position [0, 0]
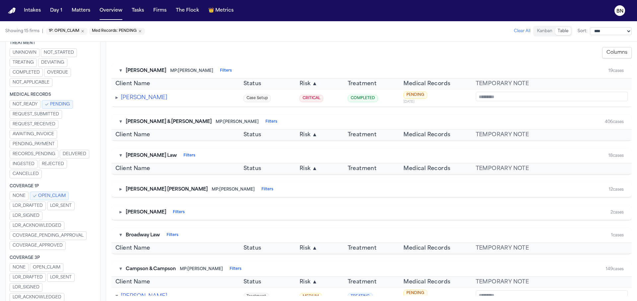
click at [621, 58] on button "Columns" at bounding box center [618, 52] width 30 height 11
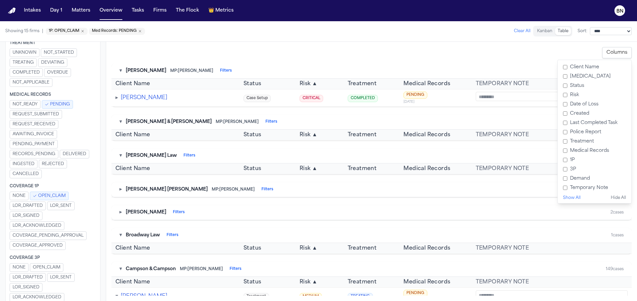
click at [281, 61] on div "**********" at bounding box center [372, 171] width 521 height 249
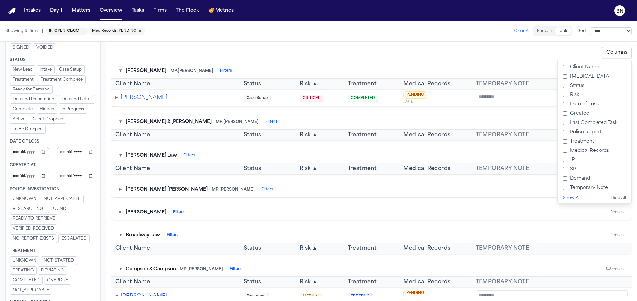
scroll to position [41, 0]
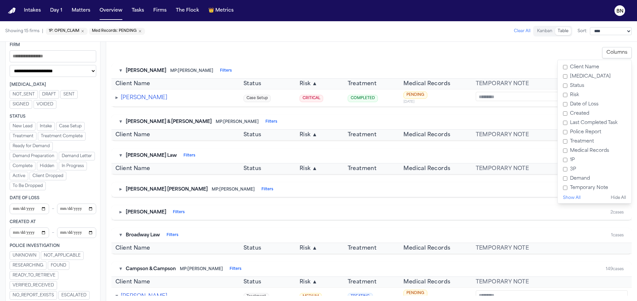
click at [584, 113] on label "Created" at bounding box center [595, 113] width 68 height 9
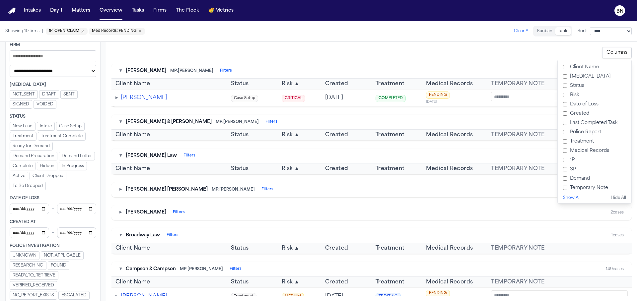
click at [584, 114] on label "Created" at bounding box center [595, 113] width 68 height 9
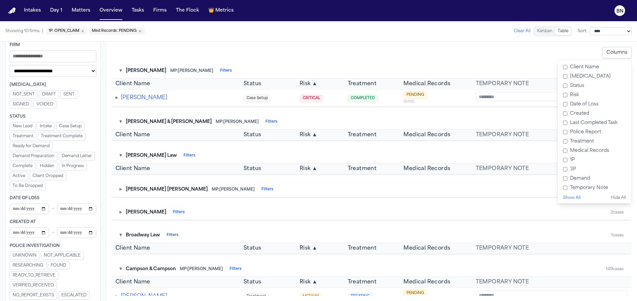
click at [584, 114] on label "Created" at bounding box center [595, 113] width 68 height 9
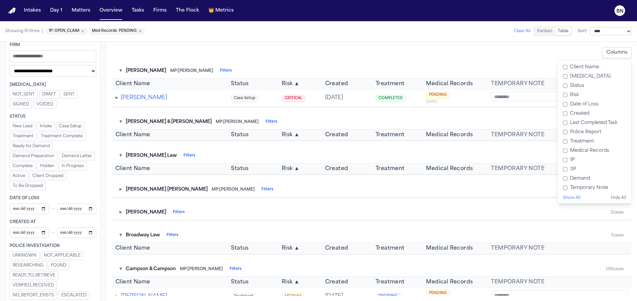
click at [576, 199] on button "Show All" at bounding box center [572, 198] width 18 height 5
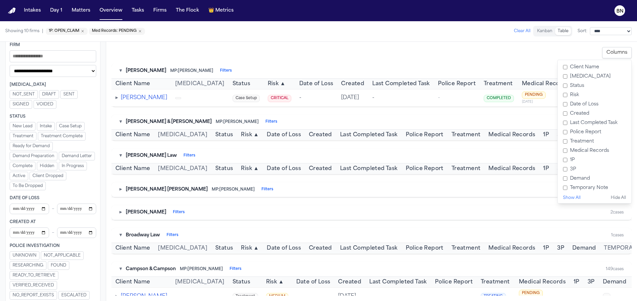
click at [576, 199] on button "Show All" at bounding box center [572, 198] width 18 height 5
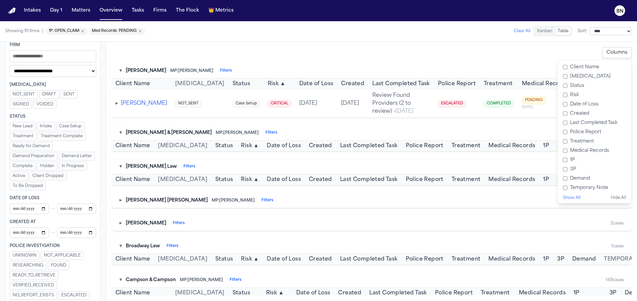
click at [400, 64] on div "▾ Albert Le MP: Michelle Landazabal Filters 19 cases" at bounding box center [372, 71] width 521 height 15
click at [341, 83] on span "Created" at bounding box center [352, 84] width 23 height 8
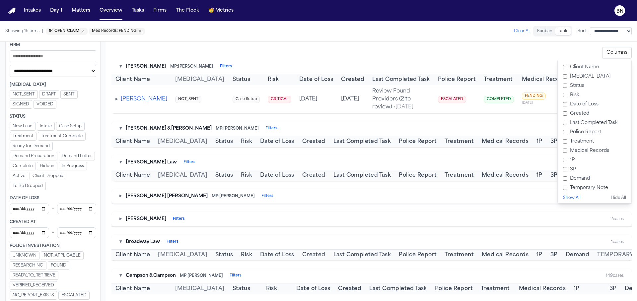
scroll to position [0, 0]
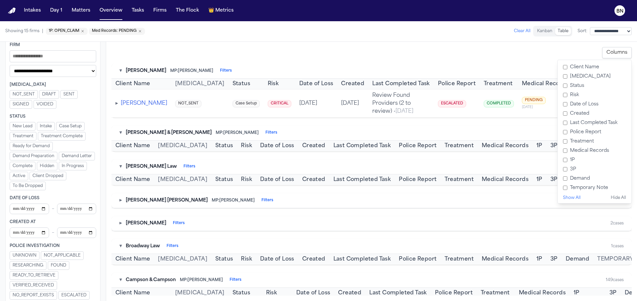
click at [268, 103] on span "CRITICAL" at bounding box center [280, 104] width 24 height 8
click at [302, 66] on div "▾ Albert Le MP: Michelle Landazabal Filters 19 cases" at bounding box center [372, 71] width 521 height 15
click at [121, 201] on button "▸" at bounding box center [121, 201] width 2 height 7
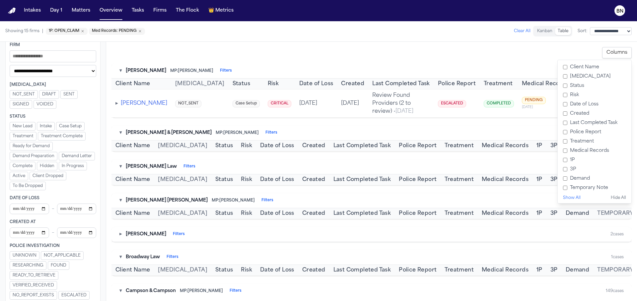
click at [121, 201] on button "▾" at bounding box center [121, 201] width 2 height 7
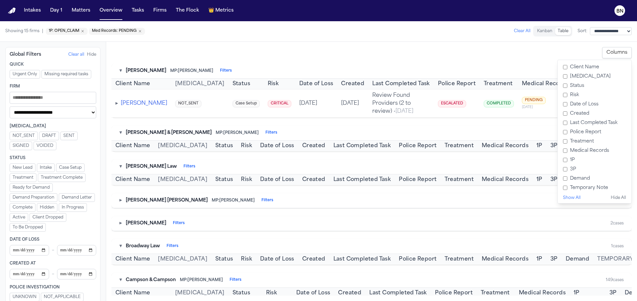
click at [79, 57] on button "Clear all" at bounding box center [76, 54] width 16 height 5
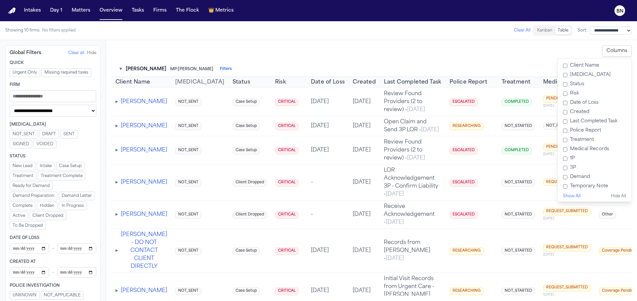
click at [301, 43] on div "**********" at bounding box center [371, 170] width 531 height 261
click at [233, 187] on span "Client Dropped" at bounding box center [250, 183] width 35 height 8
click at [119, 187] on div "▸ Britney Aninipok" at bounding box center [142, 183] width 52 height 8
click at [116, 185] on span "▸" at bounding box center [117, 182] width 3 height 5
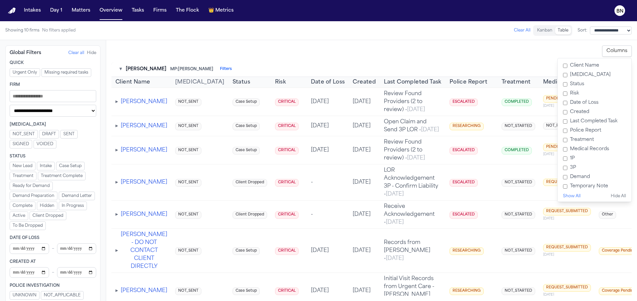
click at [116, 185] on span "▸" at bounding box center [117, 182] width 3 height 5
click at [117, 185] on span "▸" at bounding box center [117, 182] width 3 height 5
click at [609, 53] on button "Columns" at bounding box center [618, 50] width 30 height 11
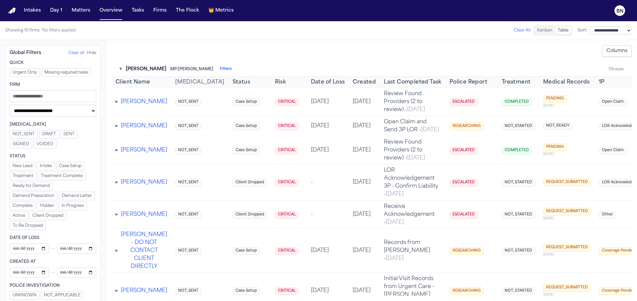
click at [602, 32] on select "**********" at bounding box center [611, 31] width 42 height 8
click at [590, 27] on select "**********" at bounding box center [611, 31] width 42 height 8
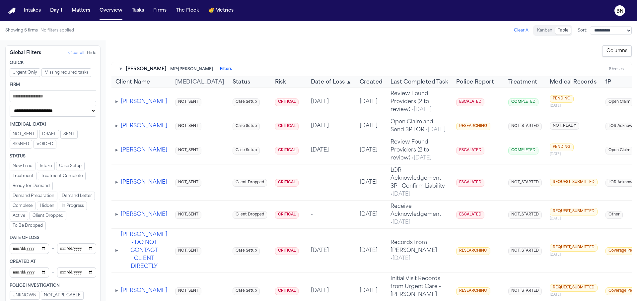
click at [311, 80] on button "Date of Loss ▲" at bounding box center [331, 82] width 41 height 8
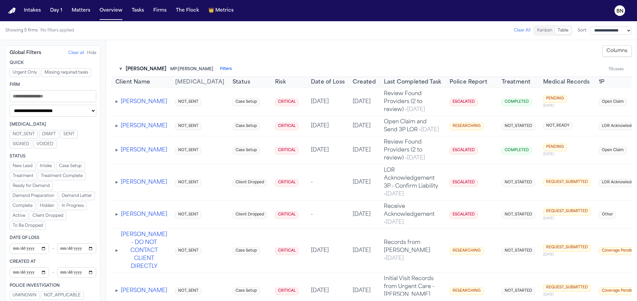
click at [617, 30] on select "**********" at bounding box center [611, 31] width 42 height 8
select select "**********"
click at [590, 27] on select "**********" at bounding box center [611, 31] width 42 height 8
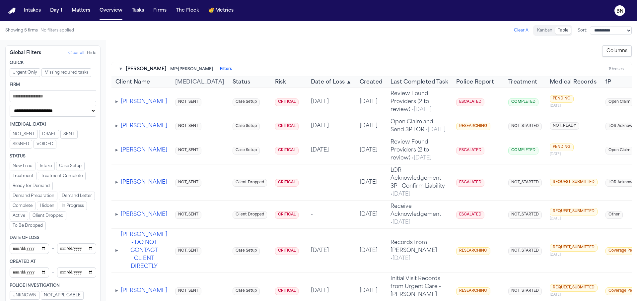
click at [338, 42] on div "**********" at bounding box center [371, 170] width 531 height 261
click at [307, 133] on td "May 30, 2025" at bounding box center [331, 126] width 49 height 20
click at [118, 129] on span "▸" at bounding box center [117, 126] width 3 height 5
click at [139, 130] on button "[PERSON_NAME]" at bounding box center [144, 126] width 46 height 8
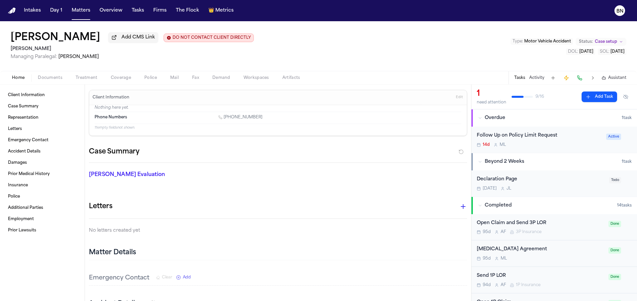
click at [122, 80] on span "Coverage" at bounding box center [121, 77] width 20 height 5
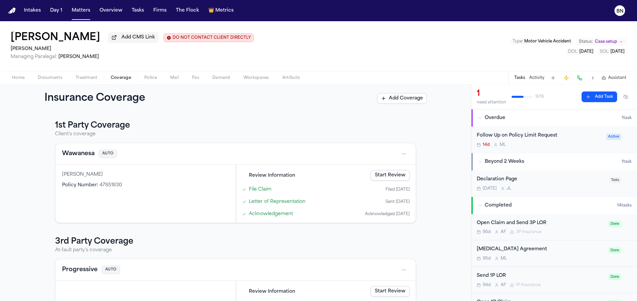
click at [275, 27] on div "Annette Trujillo Add CMS Link DO NOT CONTACT CLIENT DIRECTLY DO NOT CONTACT Alb…" at bounding box center [318, 46] width 637 height 50
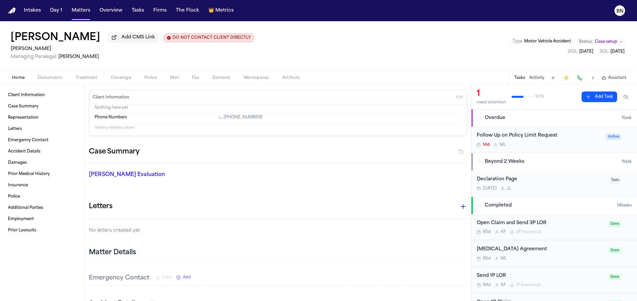
select select "**********"
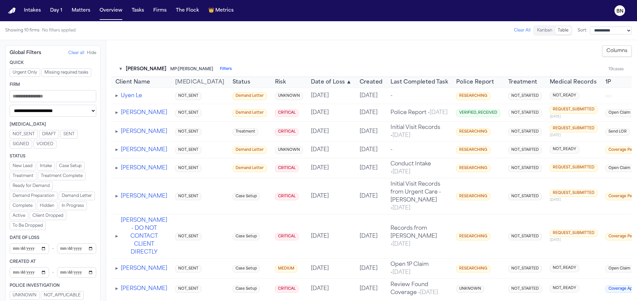
click at [352, 43] on div "**********" at bounding box center [371, 170] width 531 height 261
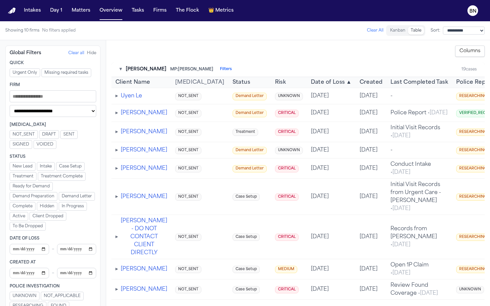
click at [245, 40] on div "**********" at bounding box center [245, 30] width 490 height 19
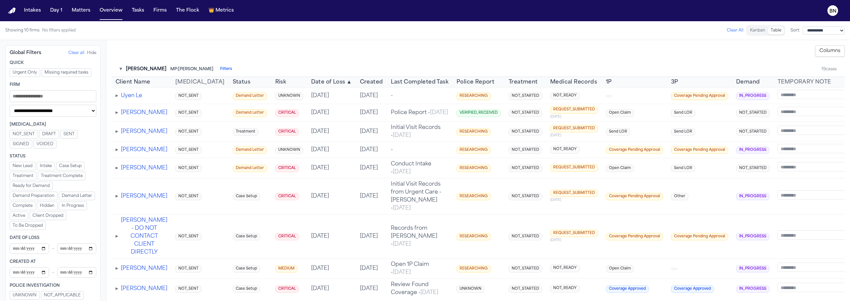
click at [485, 46] on div "**********" at bounding box center [478, 50] width 733 height 11
